Goal: Task Accomplishment & Management: Manage account settings

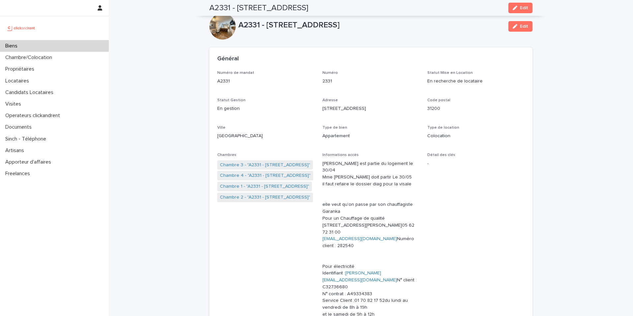
scroll to position [2414, 0]
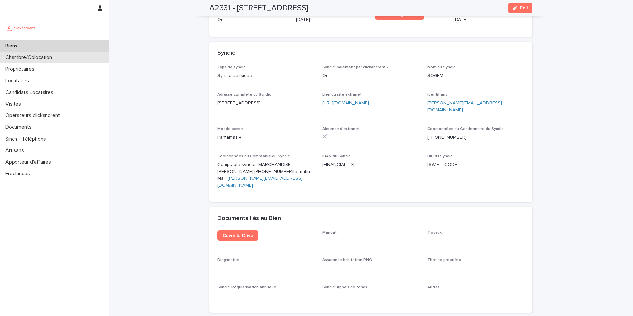
click at [91, 60] on div "Chambre/Colocation" at bounding box center [54, 58] width 109 height 12
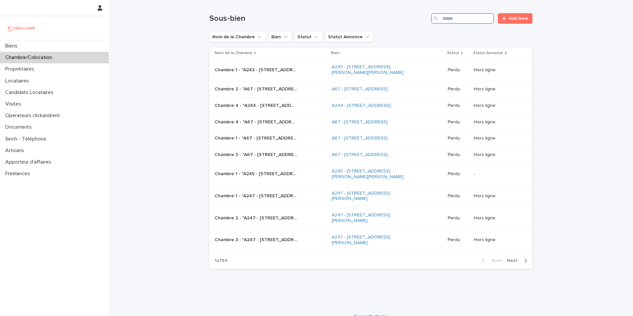
click at [448, 16] on input "Search" at bounding box center [462, 18] width 63 height 11
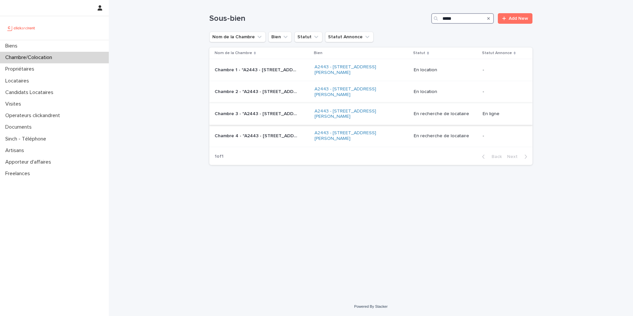
type input "*****"
click at [289, 115] on p "Chambre 3 - "A2443 - [STREET_ADDRESS][PERSON_NAME]"" at bounding box center [257, 113] width 84 height 7
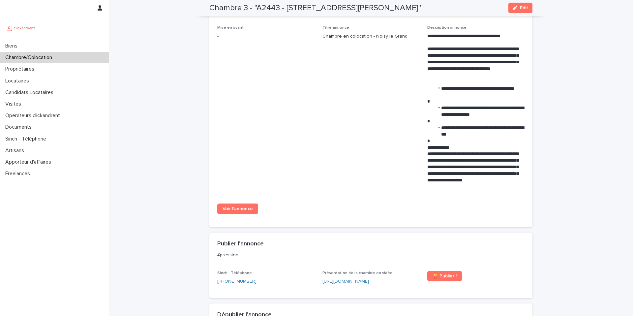
scroll to position [271, 0]
click at [48, 79] on div "Locataires" at bounding box center [54, 81] width 109 height 12
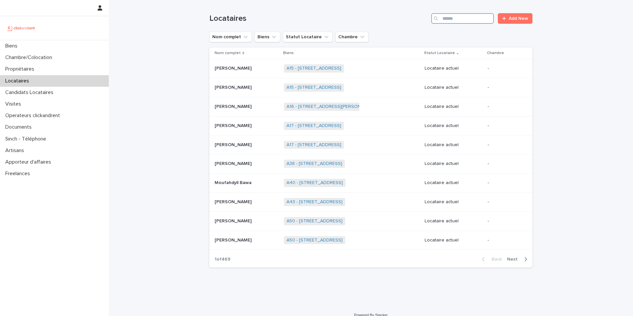
click at [448, 21] on input "Search" at bounding box center [462, 18] width 63 height 11
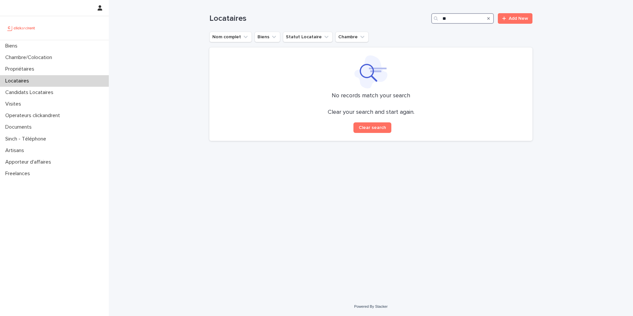
type input "*"
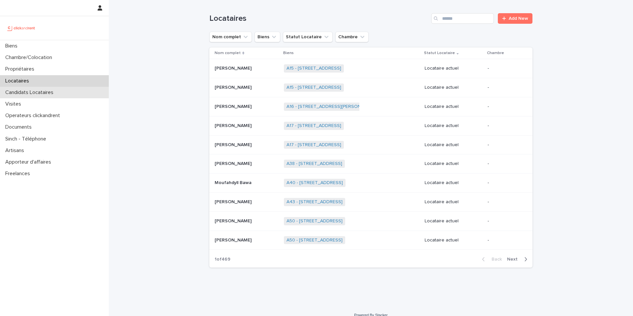
click at [63, 92] on div "Candidats Locataires" at bounding box center [54, 93] width 109 height 12
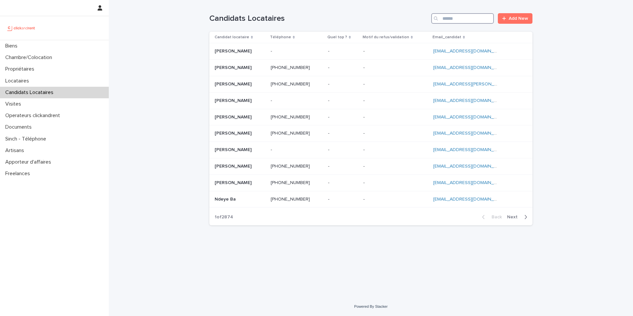
click at [479, 20] on input "Search" at bounding box center [462, 18] width 63 height 11
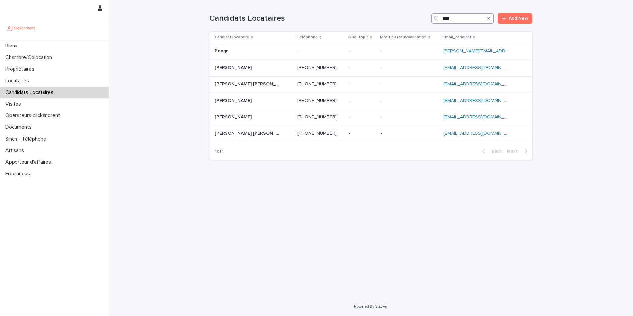
type input "****"
click at [267, 67] on p at bounding box center [248, 68] width 66 height 6
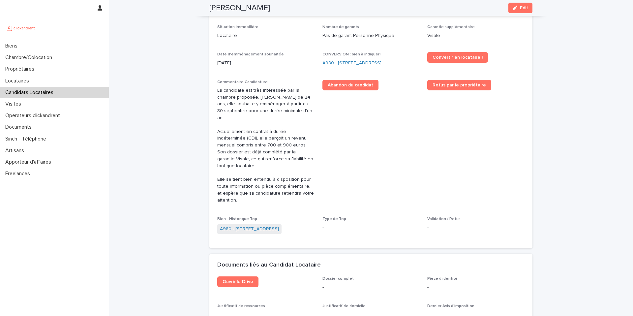
scroll to position [210, 0]
click at [355, 63] on link "A980 - 14 rue des Lilas, Alfortville 94140" at bounding box center [352, 63] width 59 height 7
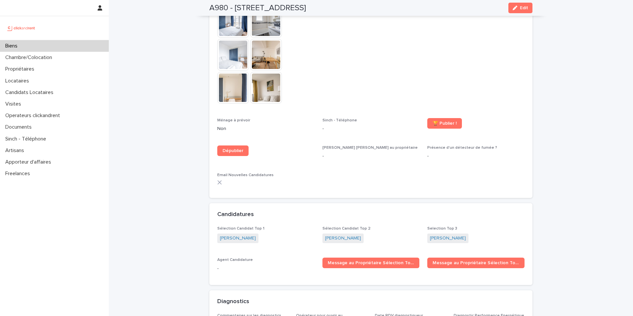
scroll to position [2011, 0]
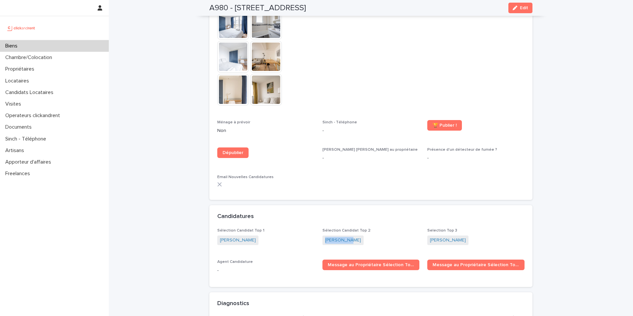
drag, startPoint x: 350, startPoint y: 217, endPoint x: 324, endPoint y: 219, distance: 25.8
click at [324, 235] on span "Ruth Mpudi" at bounding box center [343, 240] width 41 height 10
copy link "Ruth Mpudi"
click at [52, 95] on p "Candidats Locataires" at bounding box center [31, 92] width 56 height 6
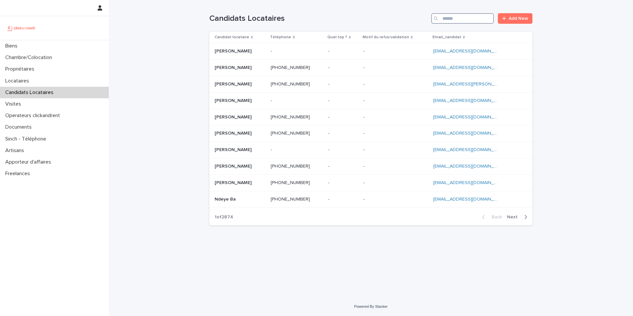
click at [457, 20] on input "Search" at bounding box center [462, 18] width 63 height 11
paste input "**********"
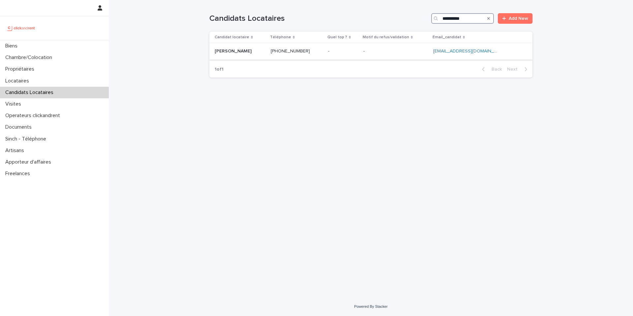
type input "**********"
click at [428, 54] on p at bounding box center [395, 51] width 65 height 6
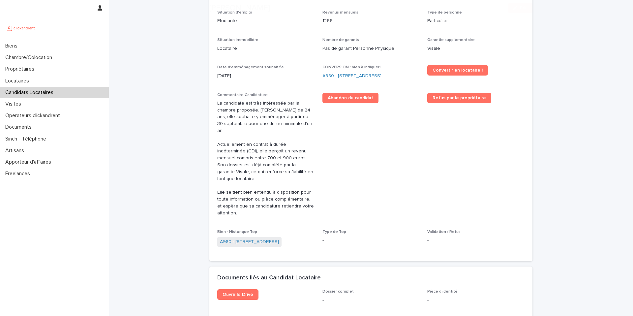
scroll to position [297, 0]
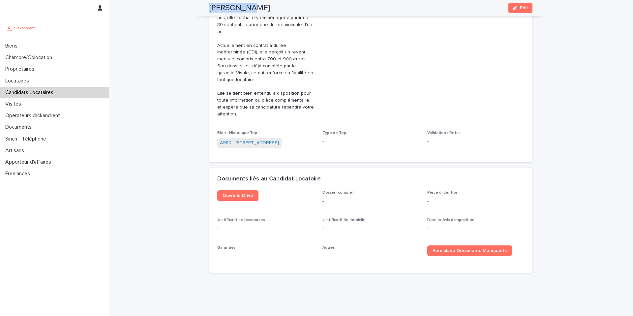
drag, startPoint x: 251, startPoint y: 8, endPoint x: 210, endPoint y: 8, distance: 41.6
click at [210, 8] on div "Ruth Mpudi Edit" at bounding box center [370, 8] width 323 height 16
copy h2 "Ruth Mpudi"
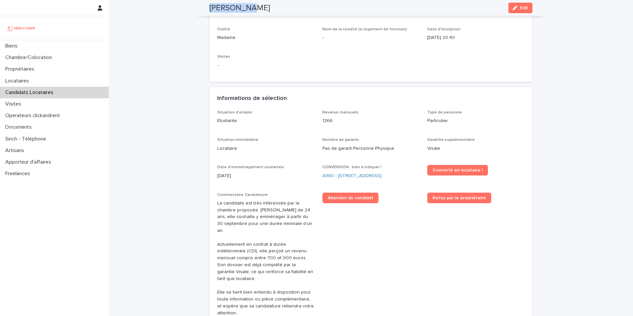
scroll to position [0, 0]
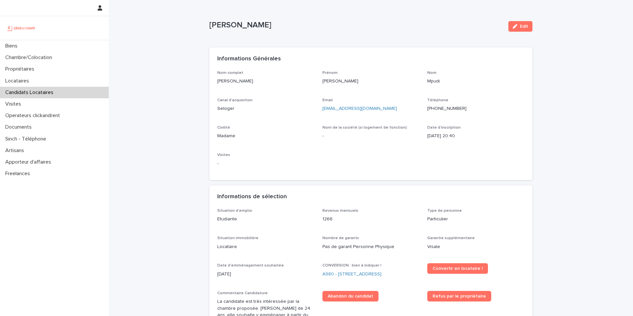
click at [85, 91] on div "Candidats Locataires" at bounding box center [54, 93] width 109 height 12
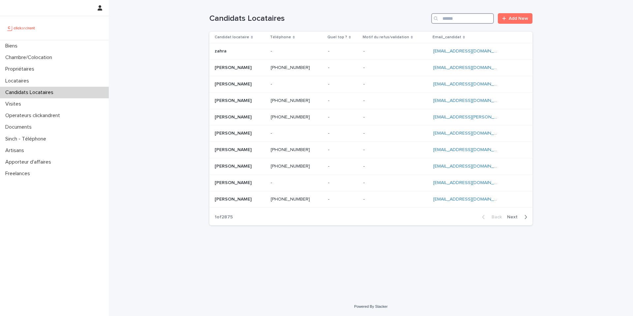
click at [458, 18] on input "Search" at bounding box center [462, 18] width 63 height 11
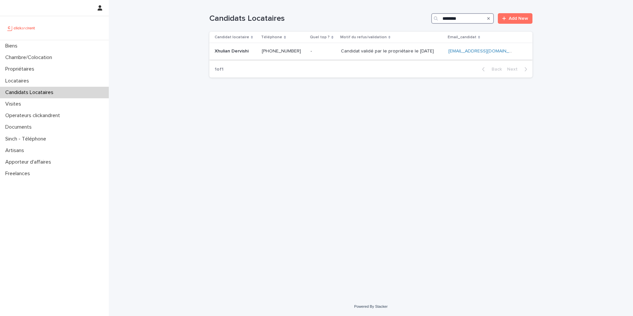
type input "********"
click at [343, 55] on div "Candidat validé par le propriétaire le 12.08.2025 Candidat validé par le propri…" at bounding box center [392, 51] width 102 height 11
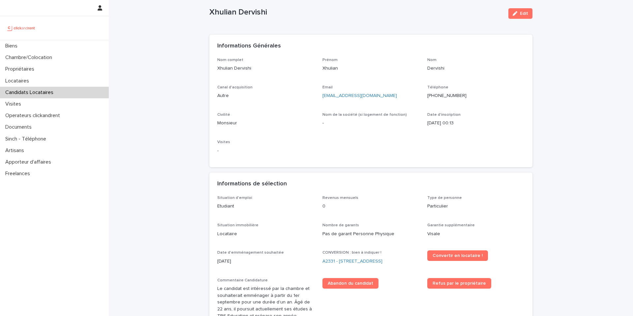
scroll to position [13, 0]
click at [48, 95] on p "Candidats Locataires" at bounding box center [31, 92] width 56 height 6
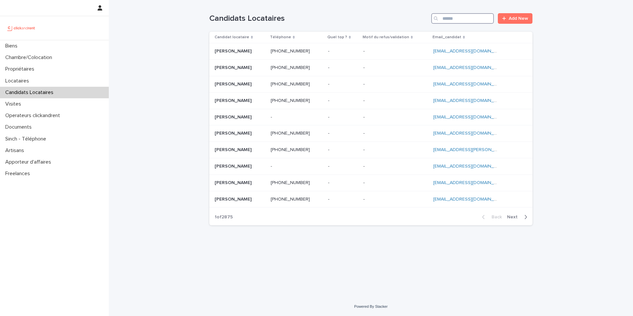
click at [454, 17] on input "Search" at bounding box center [462, 18] width 63 height 11
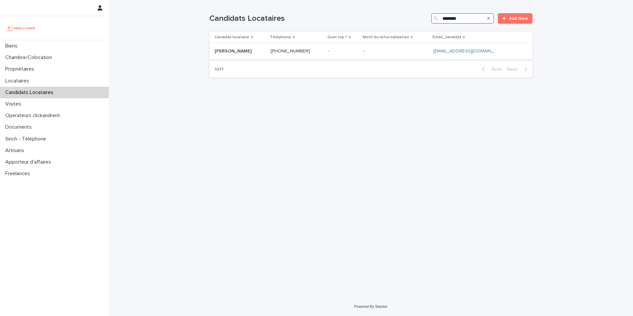
type input "********"
click at [323, 53] on p at bounding box center [297, 51] width 52 height 6
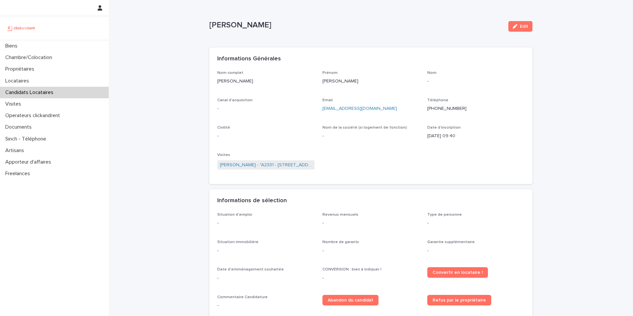
click at [446, 109] on ringoverc2c-number-84e06f14122c "+33628435509" at bounding box center [446, 108] width 39 height 5
click at [70, 96] on div "Candidats Locataires" at bounding box center [54, 93] width 109 height 12
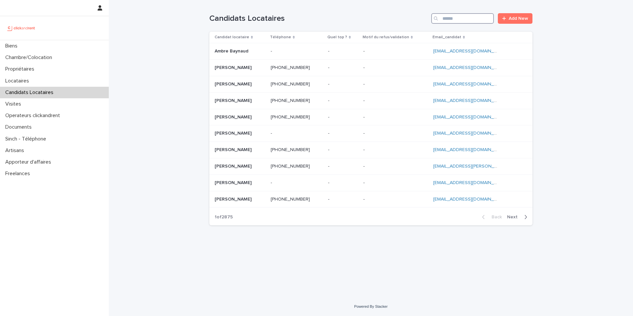
click at [454, 20] on input "Search" at bounding box center [462, 18] width 63 height 11
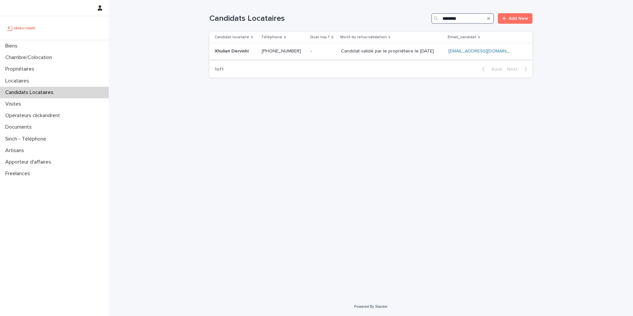
type input "********"
click at [399, 53] on p "Candidat validé par le propriétaire le 12.08.2025" at bounding box center [388, 50] width 94 height 7
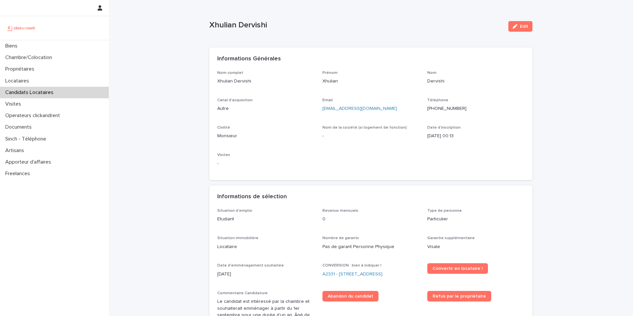
click at [42, 91] on p "Candidats Locataires" at bounding box center [31, 92] width 56 height 6
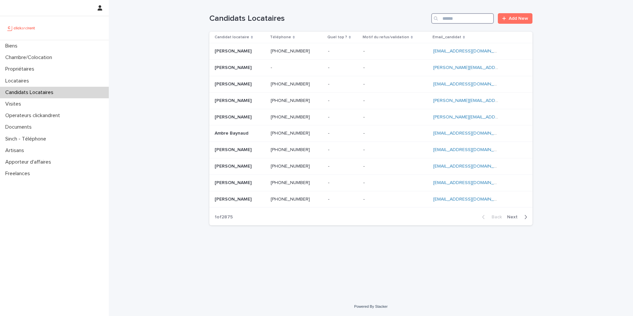
click at [454, 22] on input "Search" at bounding box center [462, 18] width 63 height 11
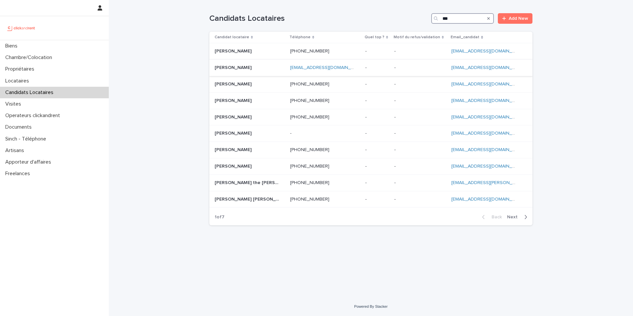
type input "***"
click at [263, 70] on p at bounding box center [248, 68] width 66 height 6
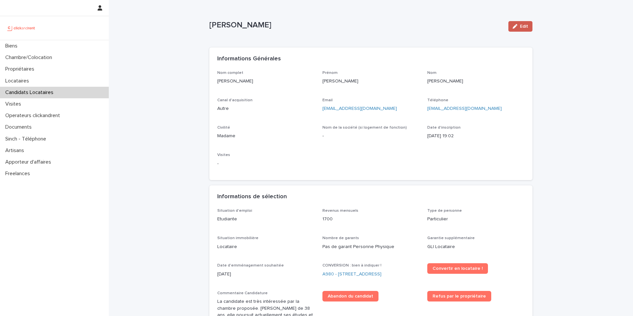
click at [521, 29] on button "Edit" at bounding box center [521, 26] width 24 height 11
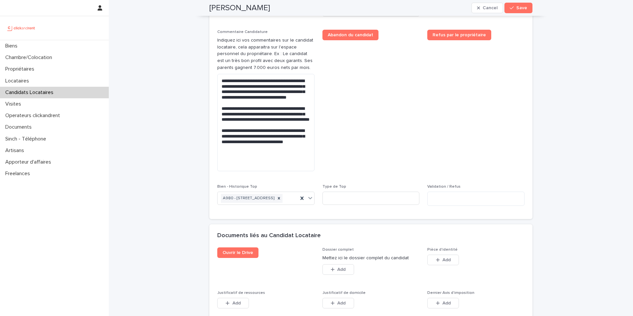
scroll to position [370, 0]
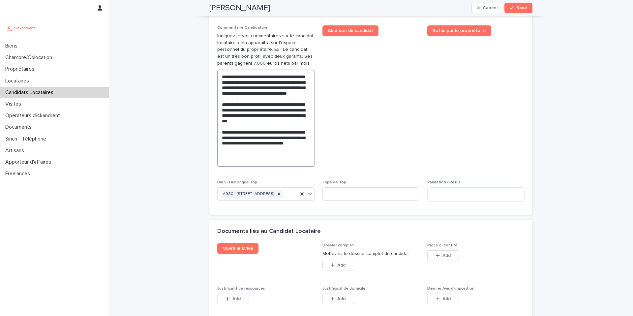
click at [293, 110] on textarea "**********" at bounding box center [265, 118] width 97 height 97
click at [351, 116] on span "Abandon du candidat" at bounding box center [371, 98] width 97 height 147
click at [286, 109] on textarea "**********" at bounding box center [265, 118] width 97 height 97
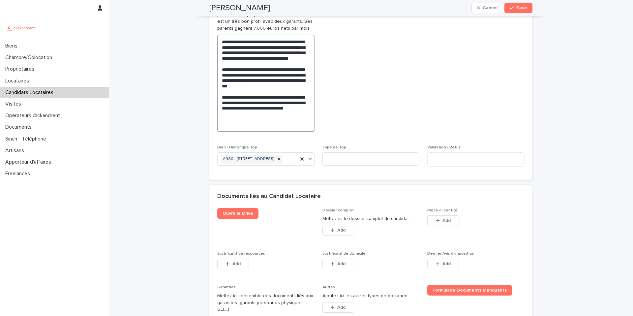
scroll to position [417, 0]
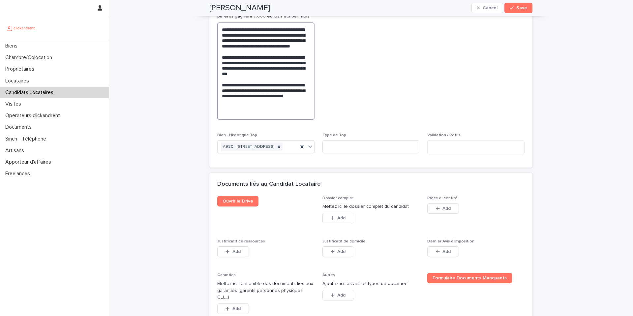
type textarea "**********"
click at [372, 44] on span "Abandon du candidat" at bounding box center [371, 51] width 97 height 147
click at [511, 6] on icon "button" at bounding box center [512, 8] width 4 height 5
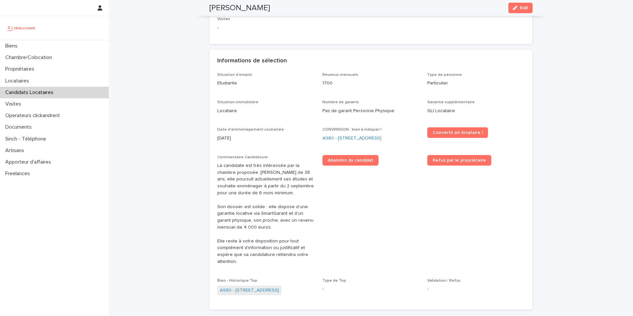
scroll to position [128, 0]
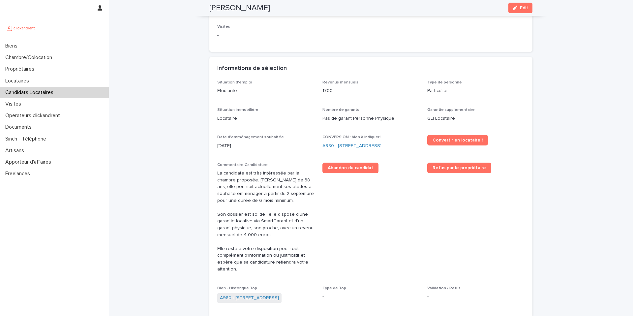
click at [373, 150] on div "CONVERSION : bien à indiquer ! A980 - 14 rue des Lilas, Alfortville 94140" at bounding box center [371, 144] width 97 height 19
click at [373, 147] on link "A980 - 14 rue des Lilas, Alfortville 94140" at bounding box center [352, 145] width 59 height 7
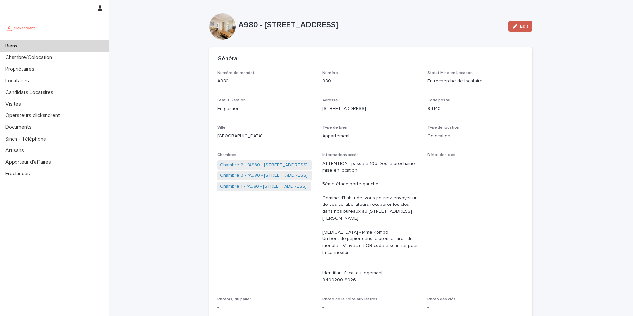
click at [518, 25] on div "button" at bounding box center [516, 26] width 7 height 5
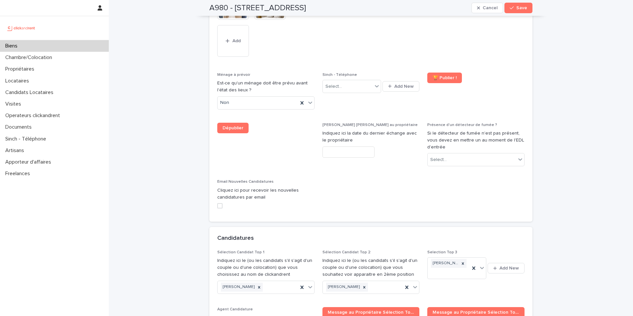
scroll to position [3152, 0]
click at [257, 286] on icon at bounding box center [259, 288] width 5 height 5
click at [362, 286] on icon at bounding box center [364, 288] width 5 height 5
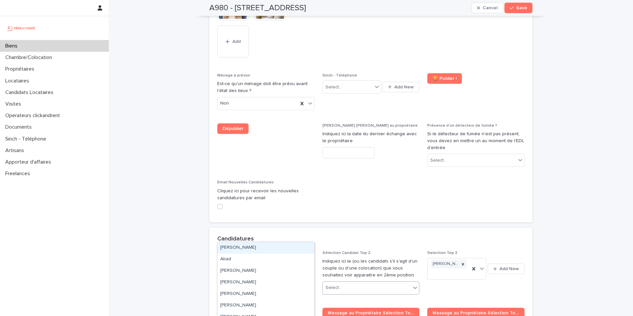
click at [274, 282] on div "Select..." at bounding box center [262, 287] width 88 height 11
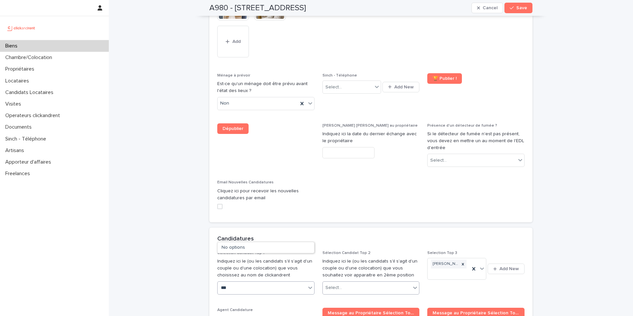
type input "****"
click at [247, 269] on div "Ruth Mpudi" at bounding box center [266, 271] width 97 height 12
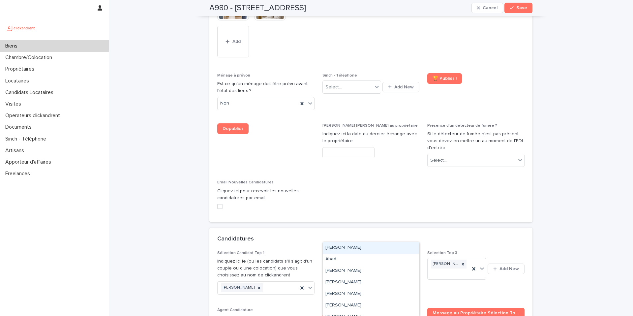
click at [343, 285] on input "text" at bounding box center [343, 288] width 1 height 6
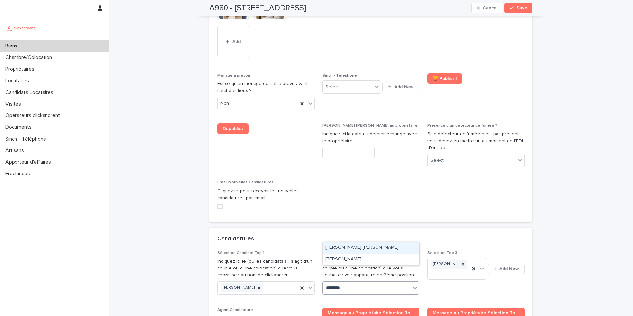
type input "*********"
click at [351, 259] on div "Yen Nguyen" at bounding box center [371, 260] width 97 height 12
click at [526, 8] on span "Save" at bounding box center [521, 8] width 11 height 5
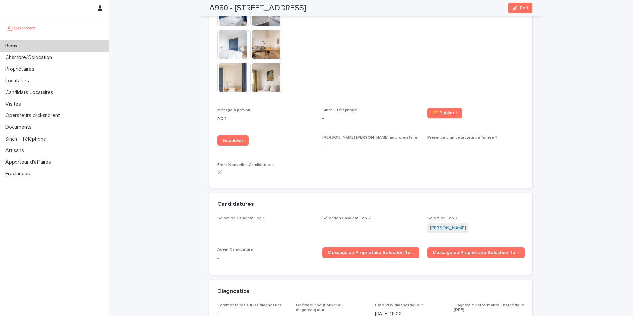
scroll to position [2023, 0]
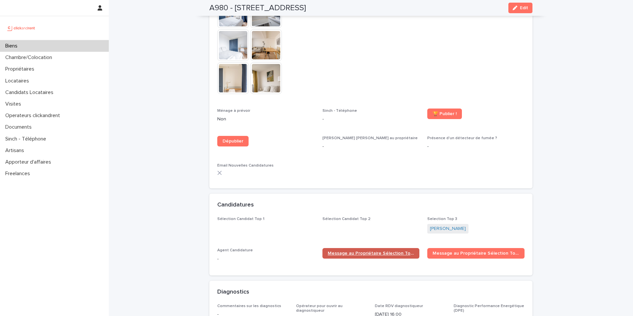
click at [369, 251] on span "Message au Propriétaire Sélection Top 1" at bounding box center [371, 253] width 87 height 5
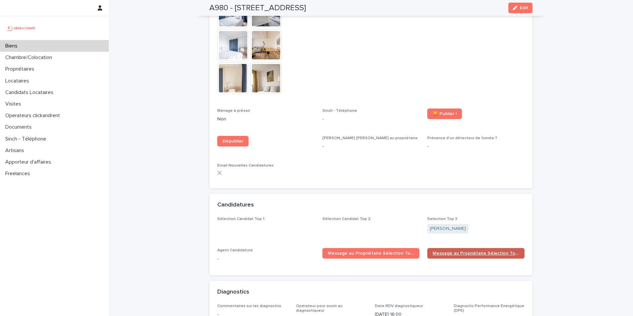
click at [444, 248] on link "Message au Propriétaire Sélection Top 2" at bounding box center [475, 253] width 97 height 11
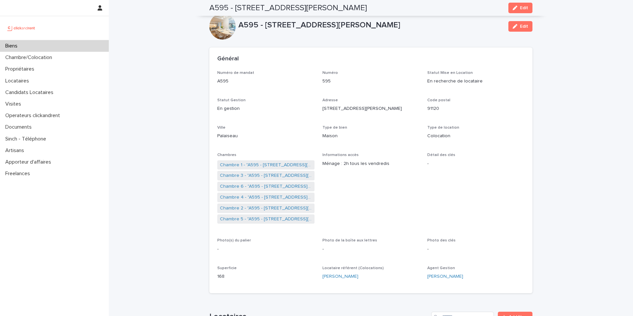
scroll to position [2122, 0]
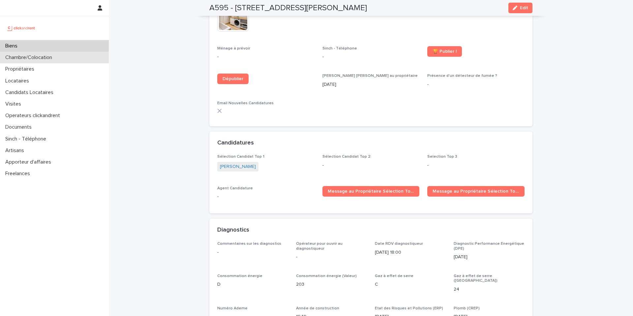
click at [57, 62] on div "Chambre/Colocation" at bounding box center [54, 58] width 109 height 12
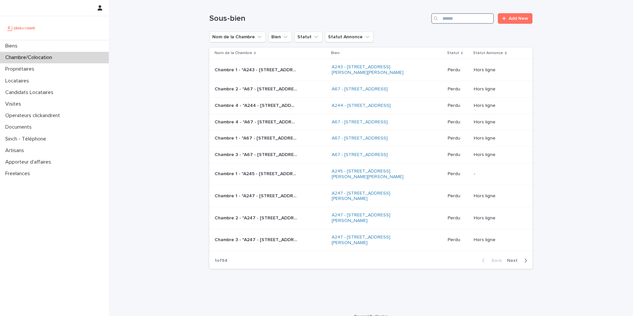
click at [467, 18] on input "Search" at bounding box center [462, 18] width 63 height 11
paste input "****"
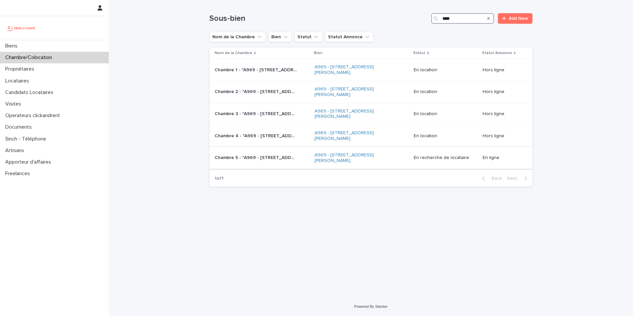
type input "****"
click at [279, 163] on div "Chambre 5 - "A969 - [STREET_ADDRESS][PERSON_NAME]" Chambre 5 - "A969 - [STREET_…" at bounding box center [262, 157] width 95 height 11
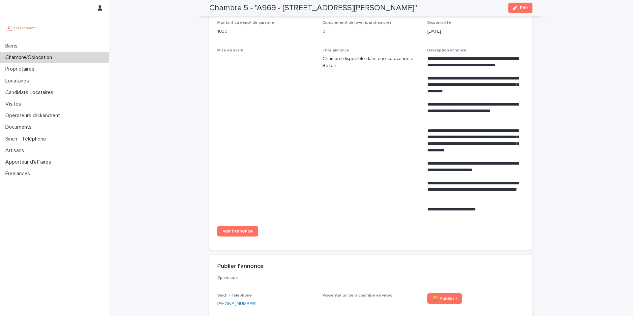
scroll to position [249, 0]
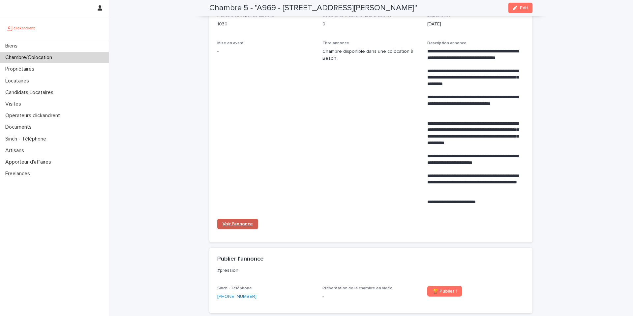
click at [236, 223] on span "Voir l'annonce" at bounding box center [238, 224] width 30 height 5
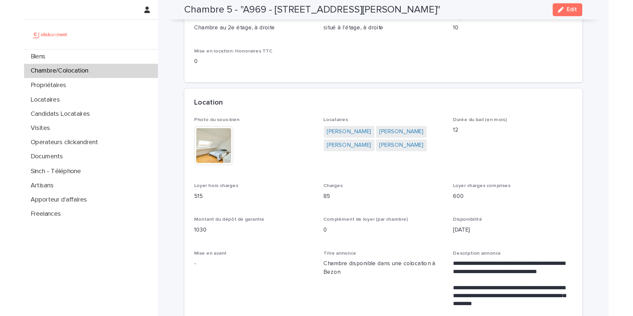
scroll to position [0, 0]
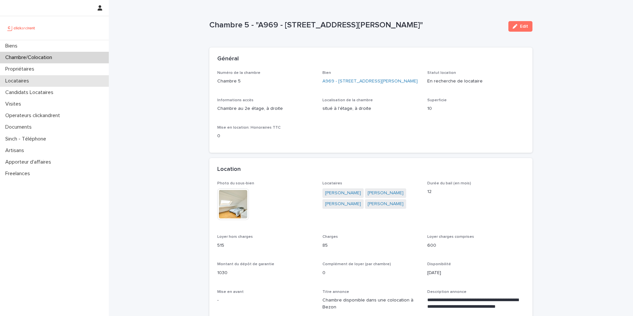
click at [34, 84] on div "Locataires" at bounding box center [54, 81] width 109 height 12
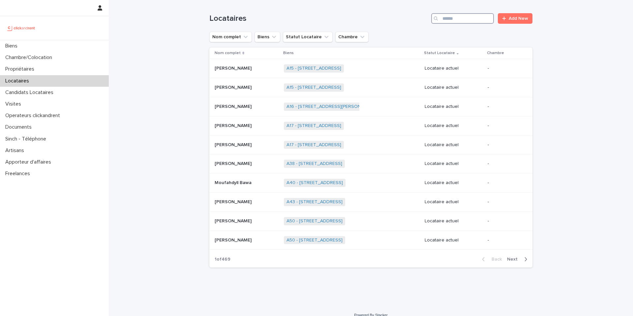
click at [463, 22] on input "Search" at bounding box center [462, 18] width 63 height 11
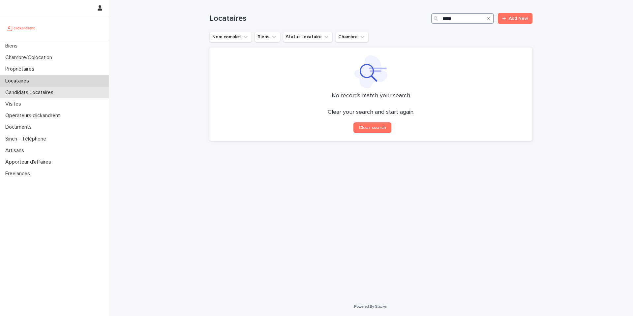
type input "*****"
click at [68, 96] on div "Candidats Locataires" at bounding box center [54, 93] width 109 height 12
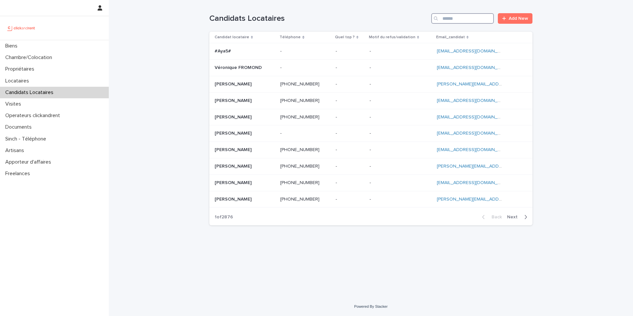
click at [455, 18] on input "Search" at bounding box center [462, 18] width 63 height 11
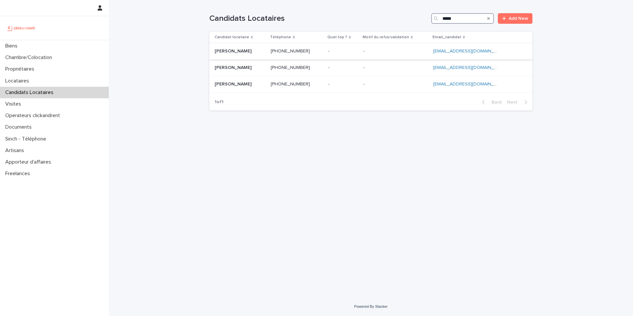
type input "*****"
click at [261, 53] on p at bounding box center [240, 51] width 51 height 6
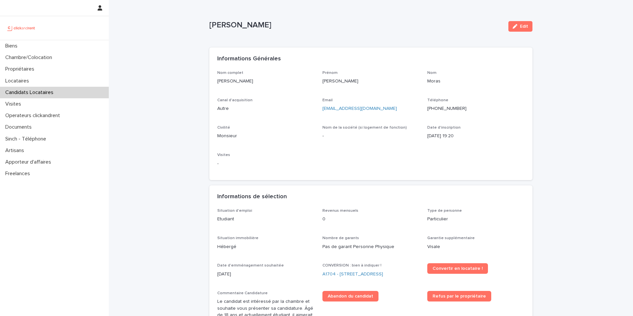
click at [451, 110] on ringoverc2c-number-84e06f14122c "[PHONE_NUMBER]" at bounding box center [446, 108] width 39 height 5
click at [68, 58] on div "Chambre/Colocation" at bounding box center [54, 58] width 109 height 12
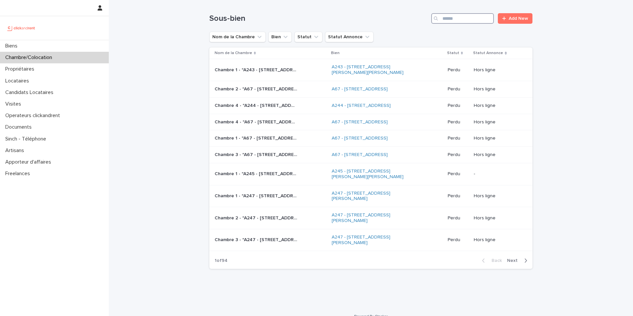
click at [465, 18] on input "Search" at bounding box center [462, 18] width 63 height 11
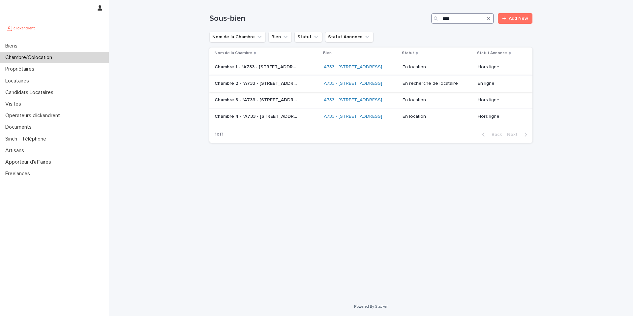
type input "****"
click at [286, 89] on div "Chambre 2 - "A733 - [STREET_ADDRESS]" Chambre 2 - "A733 - [STREET_ADDRESS]"" at bounding box center [267, 83] width 104 height 11
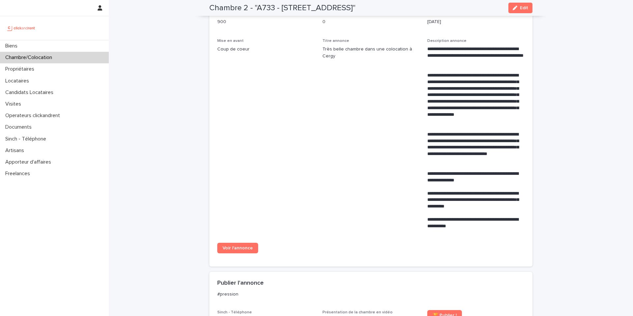
scroll to position [306, 0]
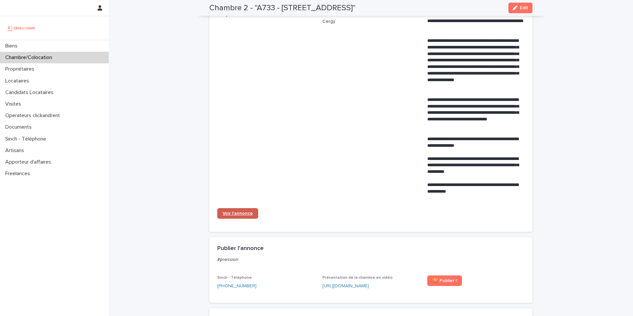
click at [239, 219] on link "Voir l'annonce" at bounding box center [237, 213] width 41 height 11
